Goal: Information Seeking & Learning: Find specific fact

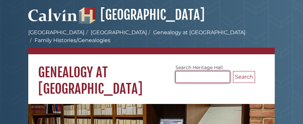
click at [188, 71] on input "Search [GEOGRAPHIC_DATA]" at bounding box center [203, 77] width 55 height 12
type input "**********"
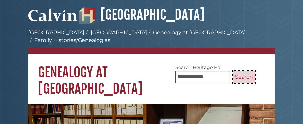
click at [240, 71] on button "Search" at bounding box center [244, 77] width 22 height 12
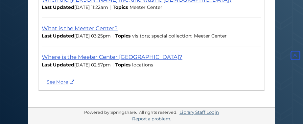
scroll to position [239, 0]
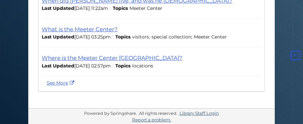
drag, startPoint x: 298, startPoint y: 68, endPoint x: 298, endPoint y: 33, distance: 34.9
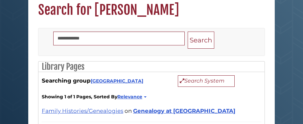
scroll to position [34, 0]
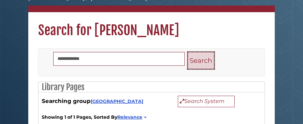
click at [202, 62] on button "Search" at bounding box center [201, 60] width 27 height 17
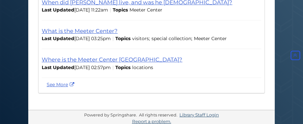
scroll to position [240, 0]
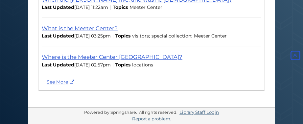
drag, startPoint x: 297, startPoint y: 96, endPoint x: 296, endPoint y: 40, distance: 56.6
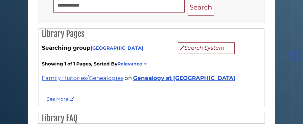
scroll to position [87, 0]
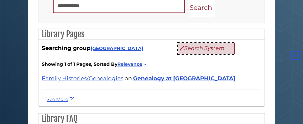
click at [178, 49] on button "Search System" at bounding box center [206, 49] width 57 height 12
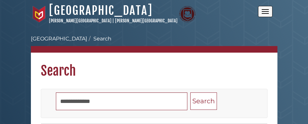
type input "**********"
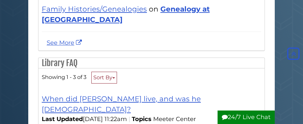
scroll to position [153, 0]
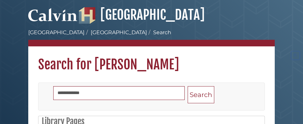
scroll to position [87, 0]
